Goal: Task Accomplishment & Management: Complete application form

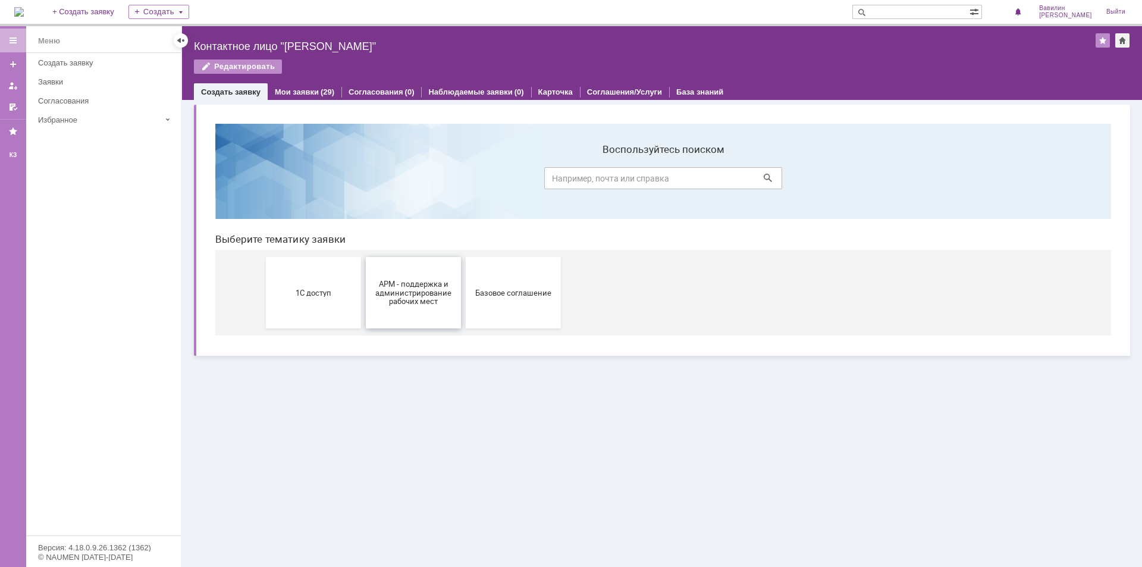
click at [396, 302] on span "АРМ - поддержка и администрирование рабочих мест" at bounding box center [414, 292] width 88 height 27
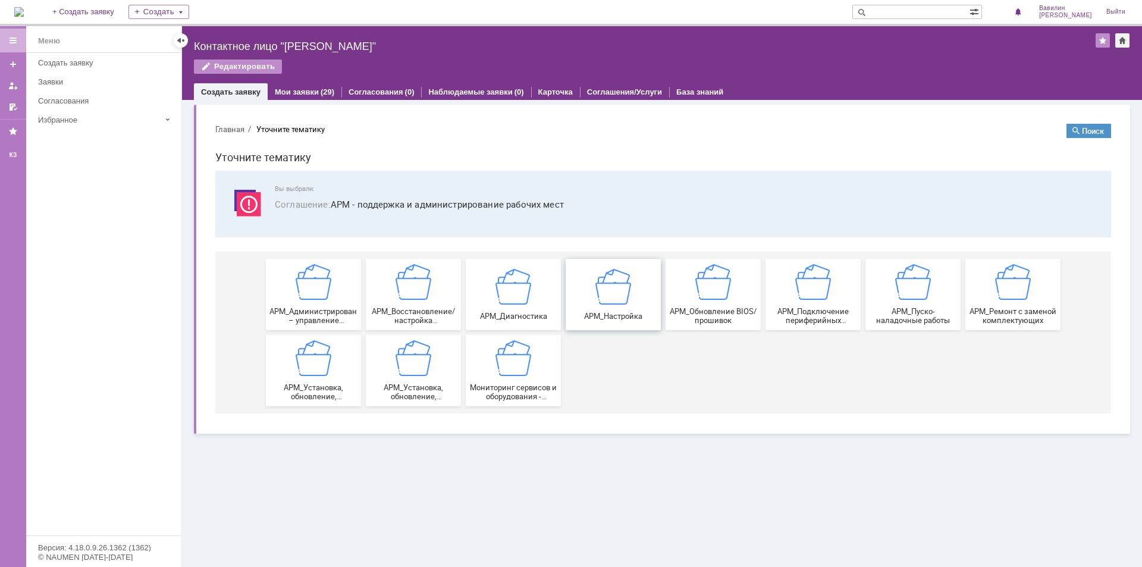
click at [618, 298] on img at bounding box center [614, 286] width 36 height 36
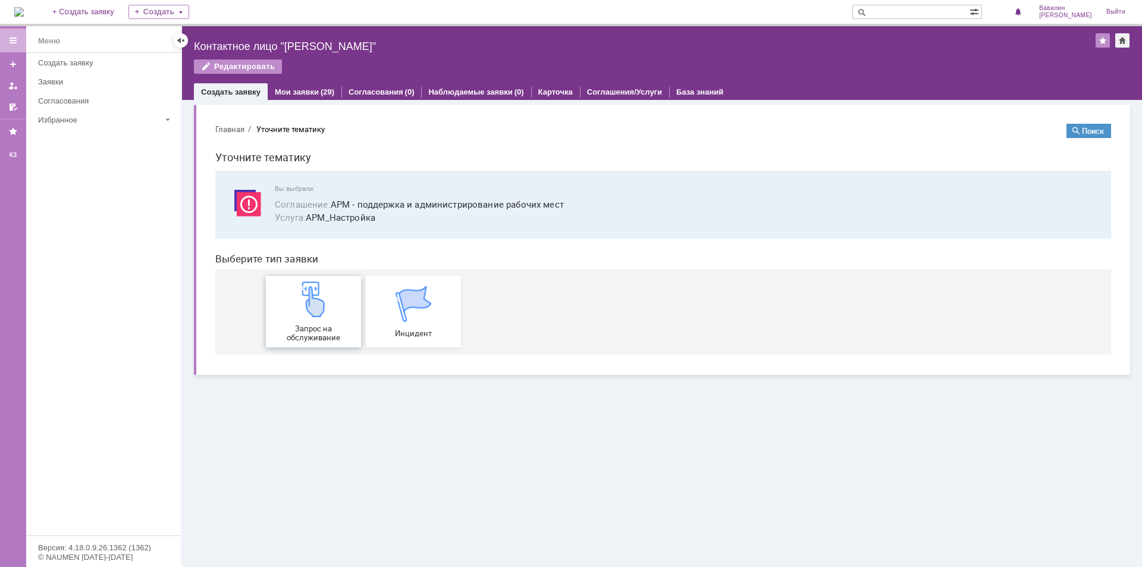
click at [330, 318] on div "Запрос на обслуживание" at bounding box center [314, 311] width 88 height 61
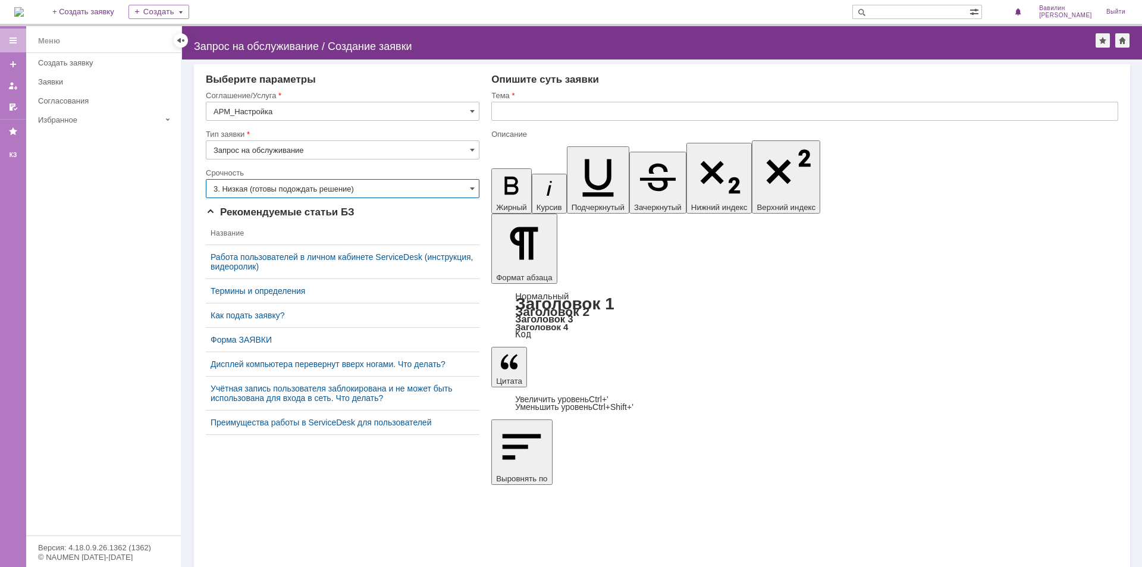
click at [372, 187] on input "3. Низкая (готовы подождать решение)" at bounding box center [343, 188] width 274 height 19
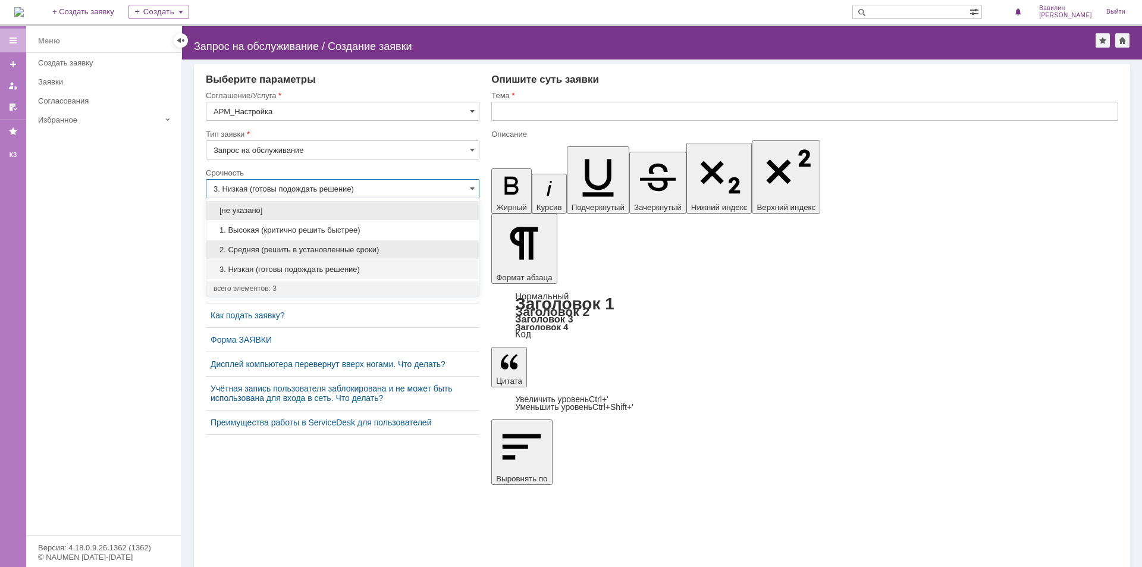
click at [364, 254] on span "2. Средняя (решить в установленные сроки)" at bounding box center [343, 250] width 258 height 10
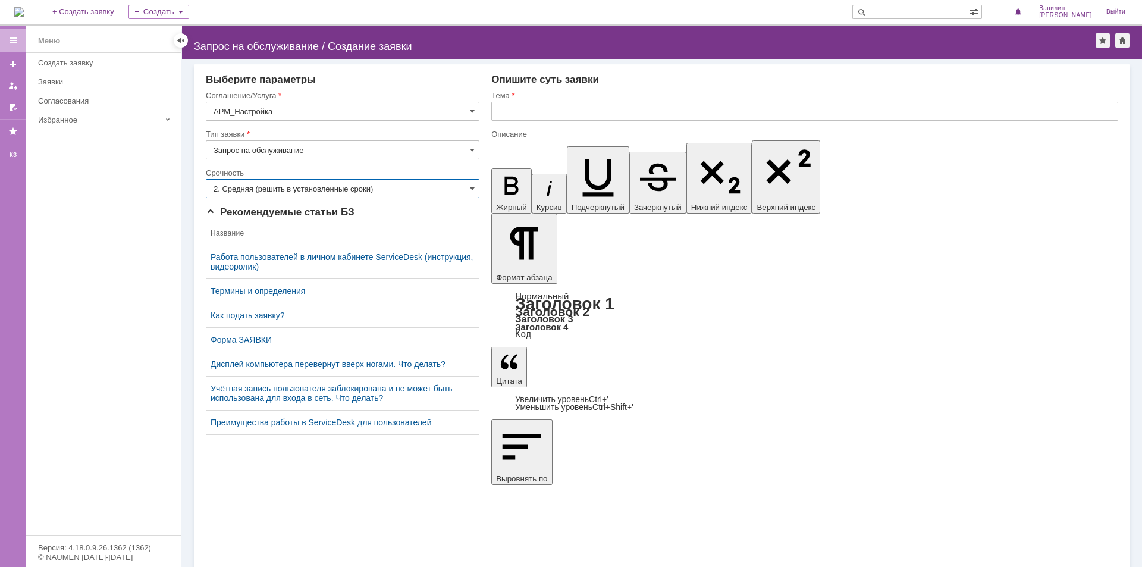
type input "2. Средняя (решить в установленные сроки)"
click at [511, 108] on input "text" at bounding box center [805, 111] width 627 height 19
type input "Не подключается к камерам видеонаблюдения"
